Goal: Information Seeking & Learning: Learn about a topic

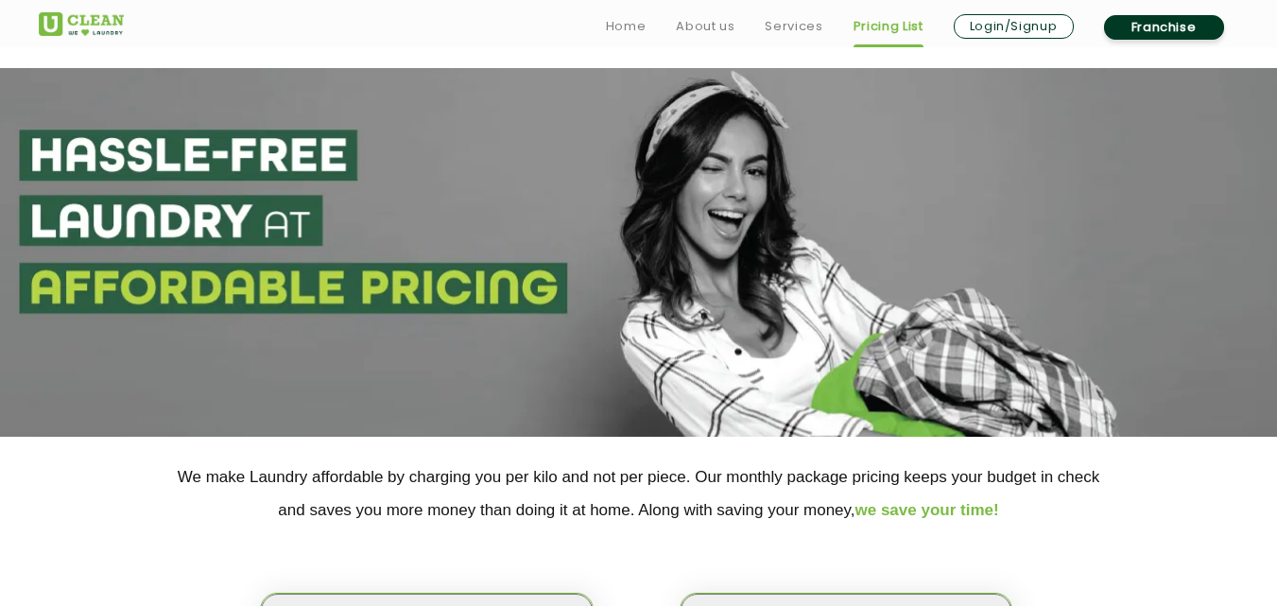
scroll to position [378, 0]
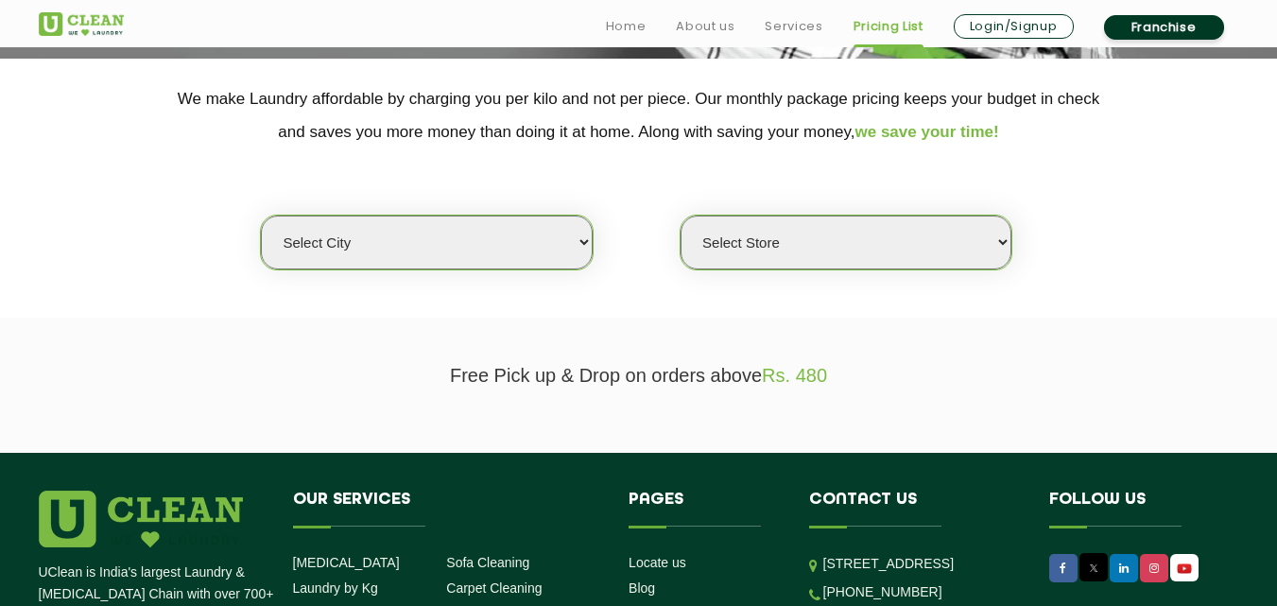
click at [539, 243] on select "Select city [GEOGRAPHIC_DATA] [GEOGRAPHIC_DATA] [GEOGRAPHIC_DATA] [GEOGRAPHIC_D…" at bounding box center [426, 242] width 331 height 54
select select "8"
click at [261, 215] on select "Select city [GEOGRAPHIC_DATA] [GEOGRAPHIC_DATA] [GEOGRAPHIC_DATA] [GEOGRAPHIC_D…" at bounding box center [426, 242] width 331 height 54
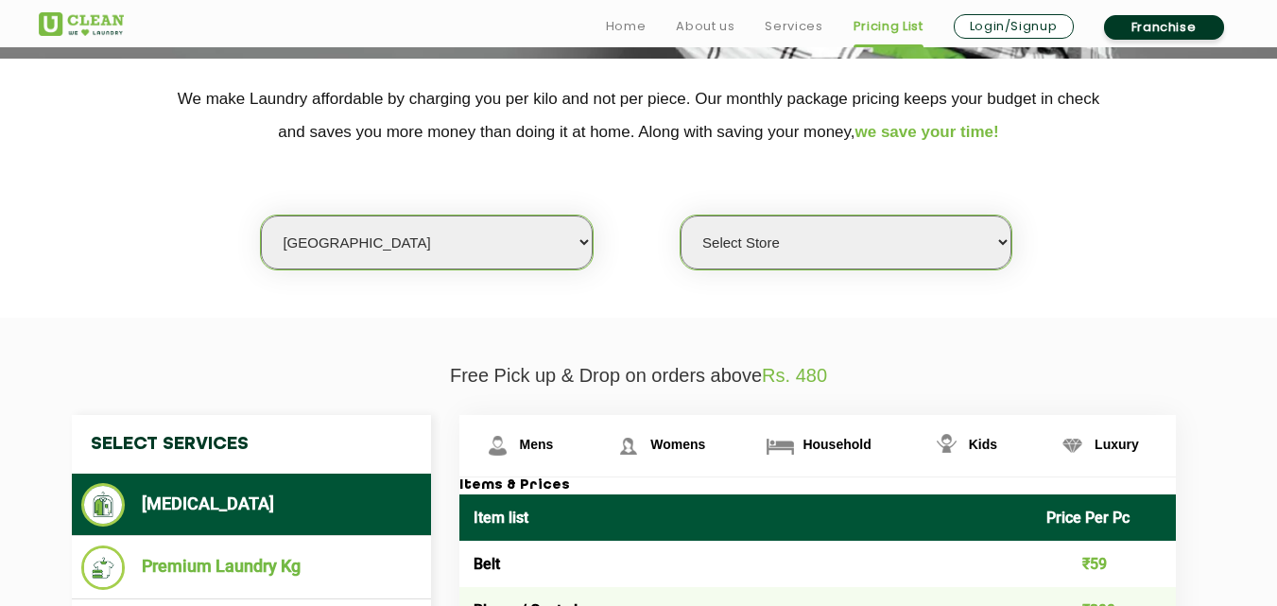
click at [809, 247] on select "Select Store [GEOGRAPHIC_DATA] [GEOGRAPHIC_DATA] [GEOGRAPHIC_DATA] [GEOGRAPHIC_…" at bounding box center [845, 242] width 331 height 54
select select "119"
click at [680, 215] on select "Select Store [GEOGRAPHIC_DATA] [GEOGRAPHIC_DATA] [GEOGRAPHIC_DATA] [GEOGRAPHIC_…" at bounding box center [845, 242] width 331 height 54
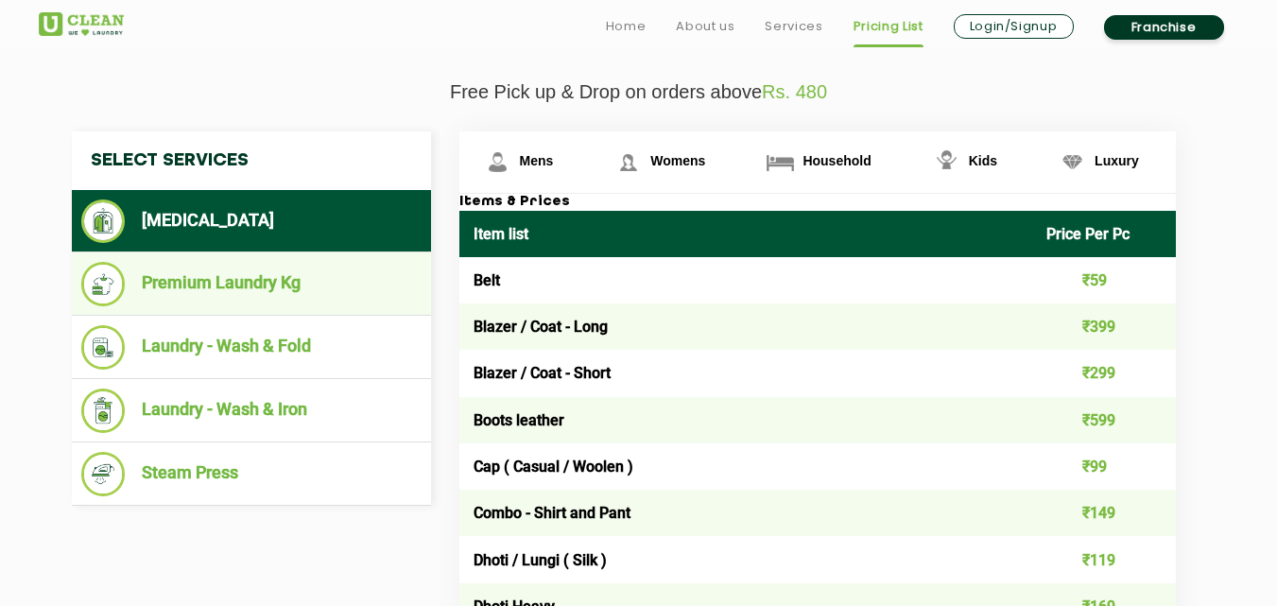
click at [262, 289] on li "Premium Laundry Kg" at bounding box center [251, 284] width 340 height 44
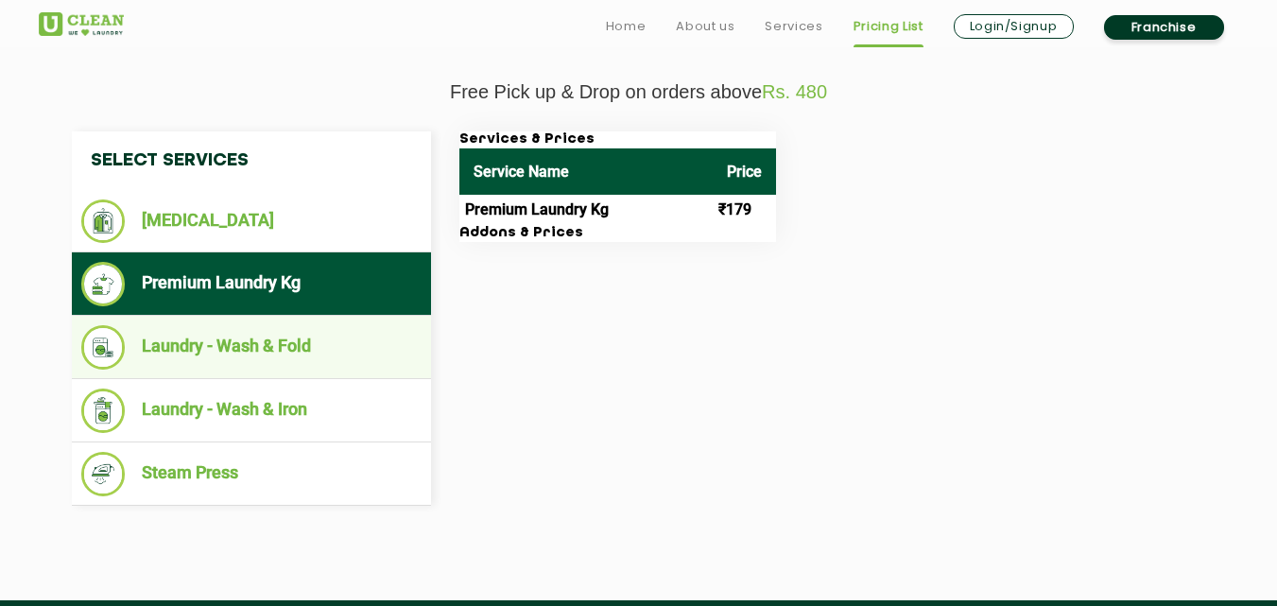
click at [211, 343] on li "Laundry - Wash & Fold" at bounding box center [251, 347] width 340 height 44
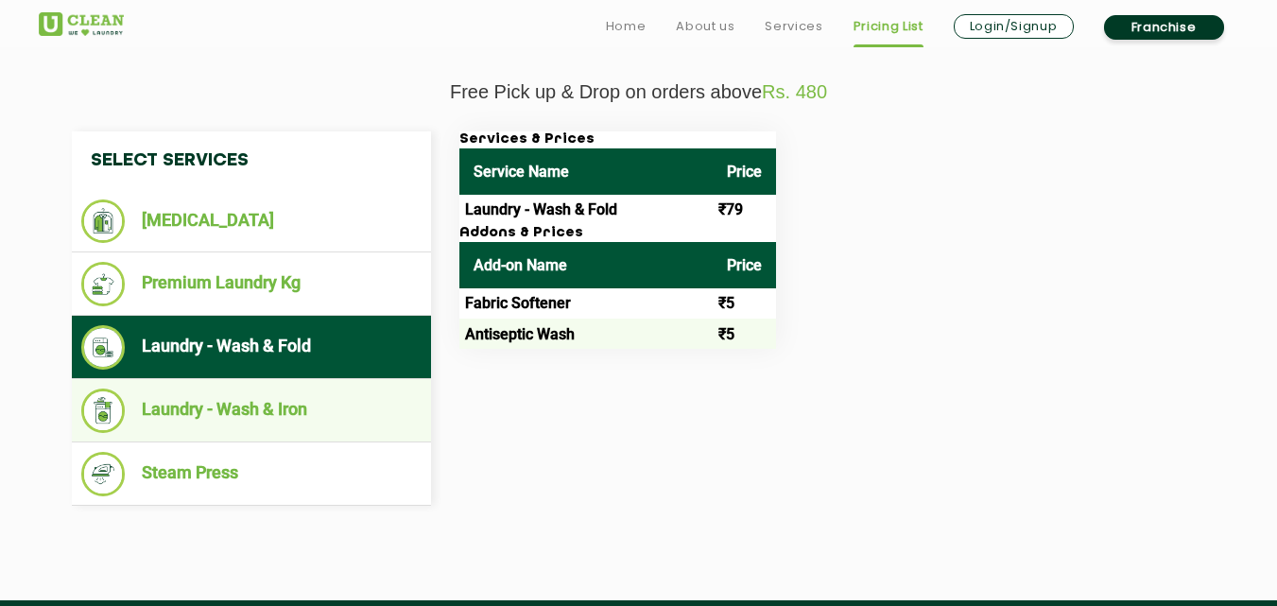
click at [259, 408] on li "Laundry - Wash & Iron" at bounding box center [251, 410] width 340 height 44
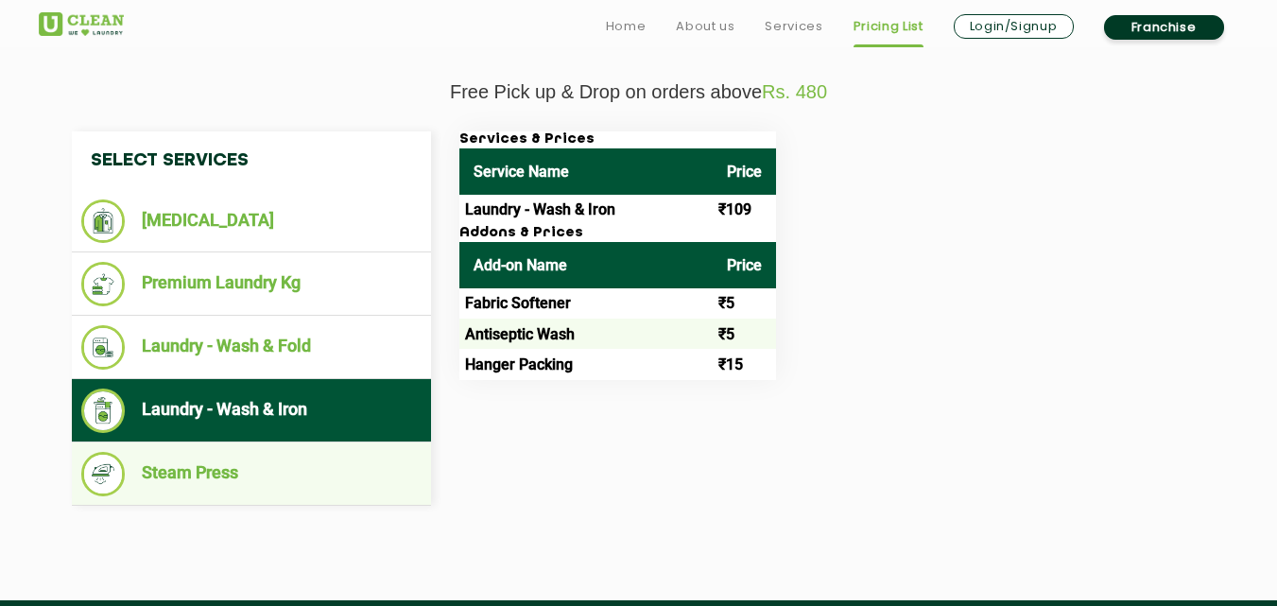
click at [226, 461] on li "Steam Press" at bounding box center [251, 474] width 340 height 44
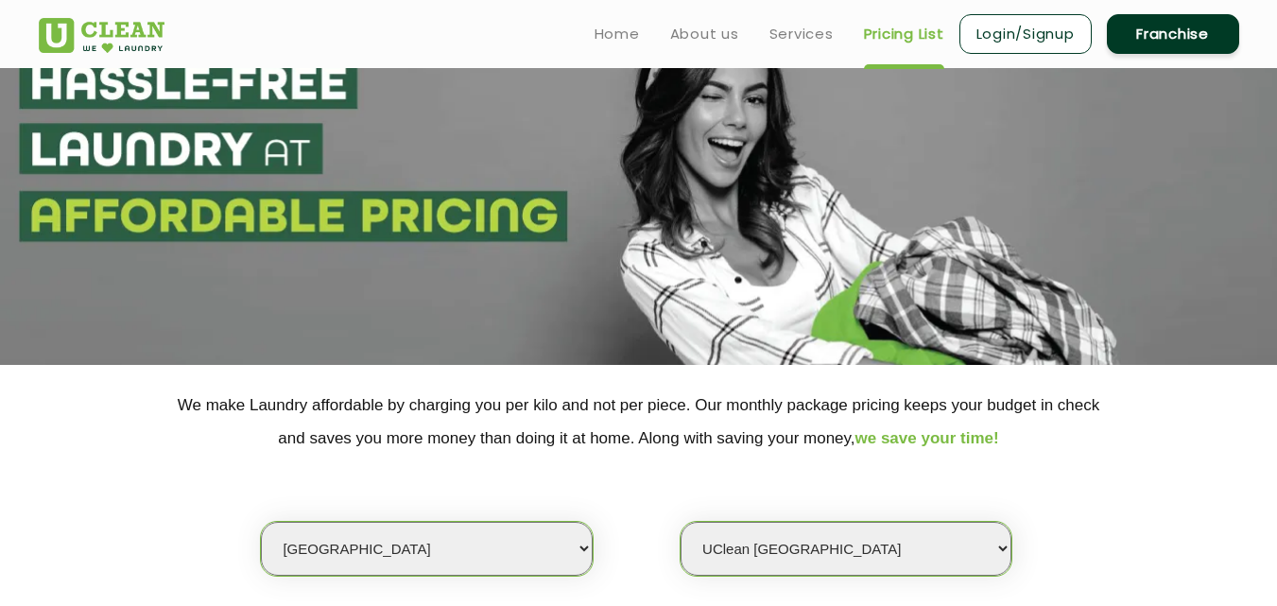
scroll to position [0, 0]
